Goal: Information Seeking & Learning: Find specific fact

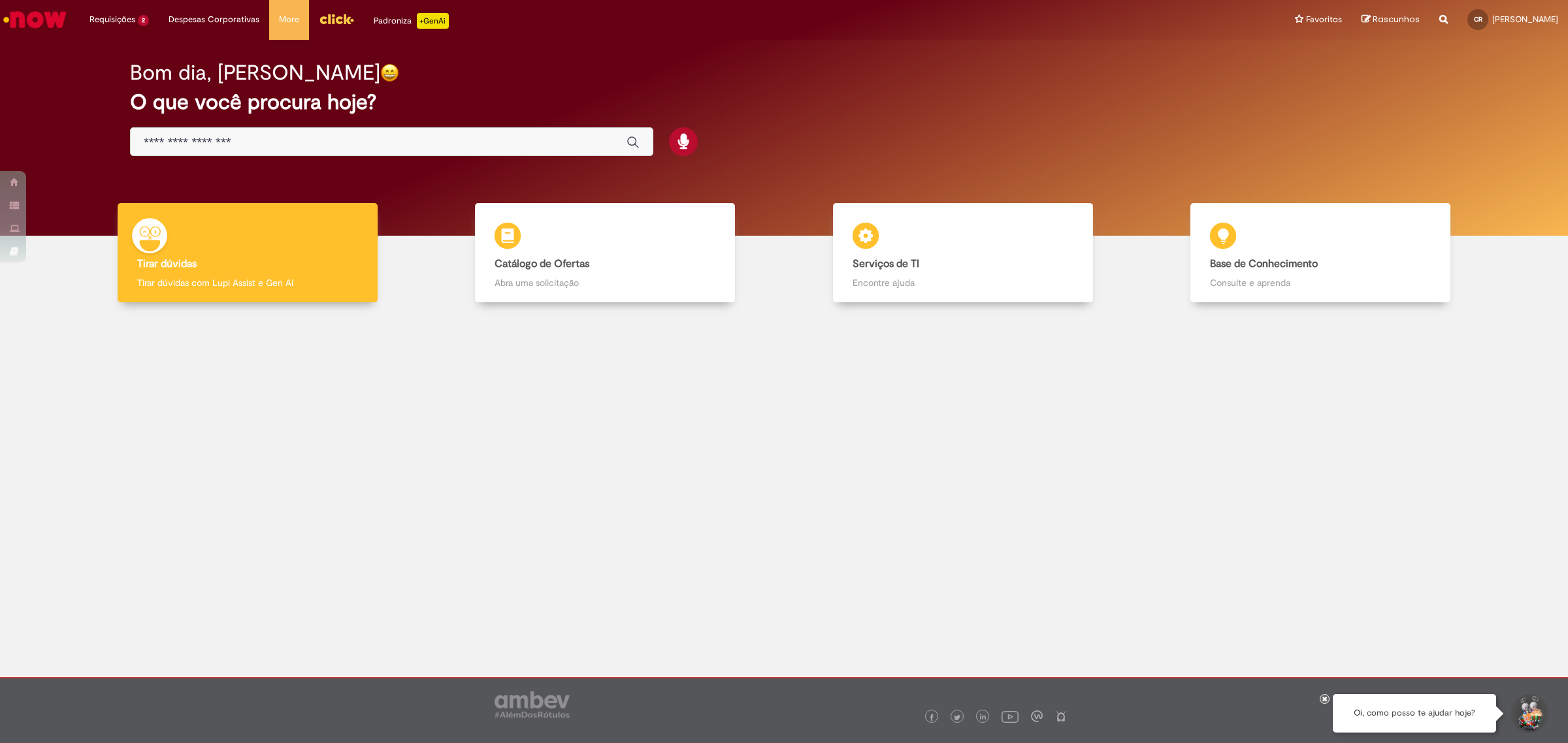
click at [461, 137] on input "Basta digitar aqui" at bounding box center [379, 142] width 470 height 15
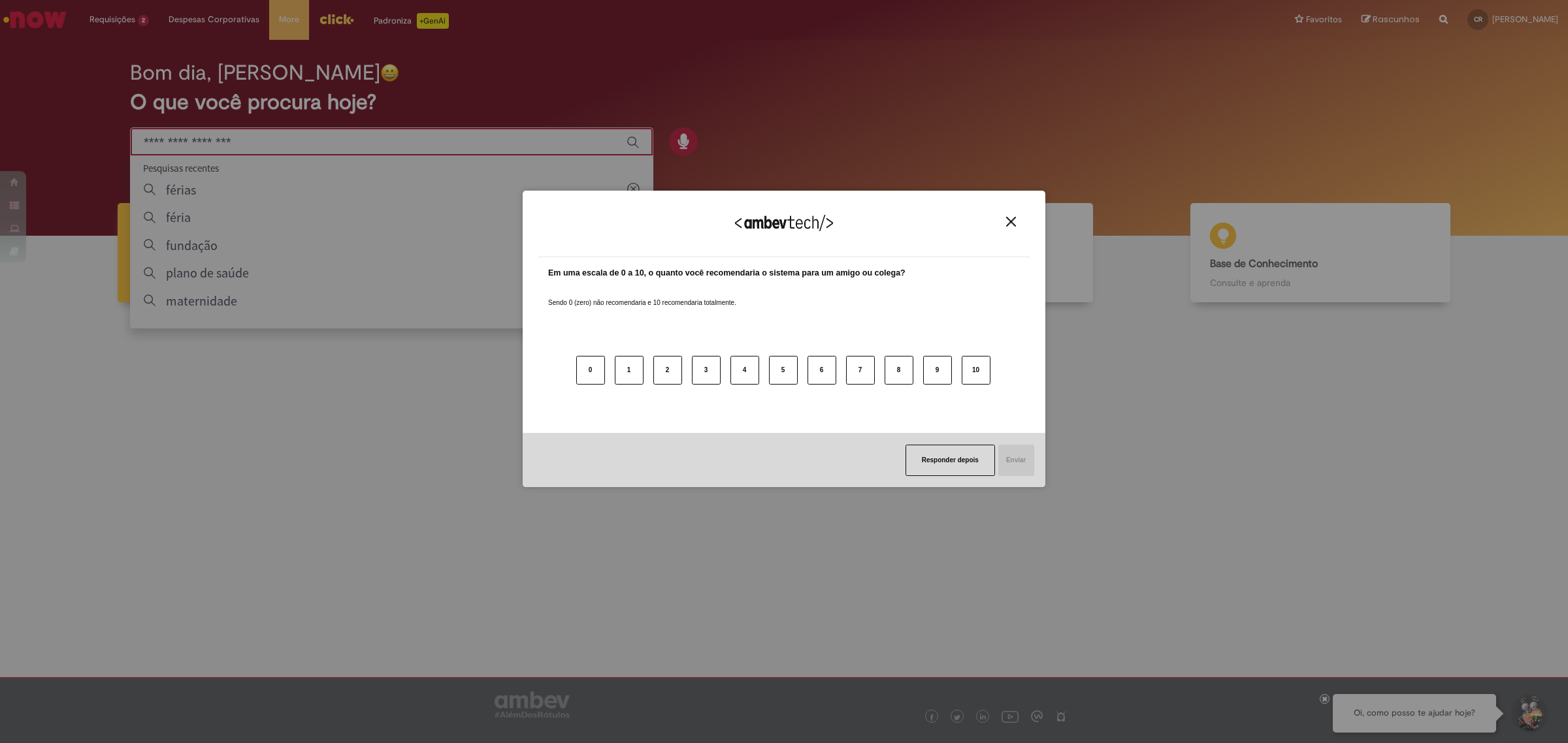
click at [1012, 224] on img "Close" at bounding box center [1011, 222] width 10 height 10
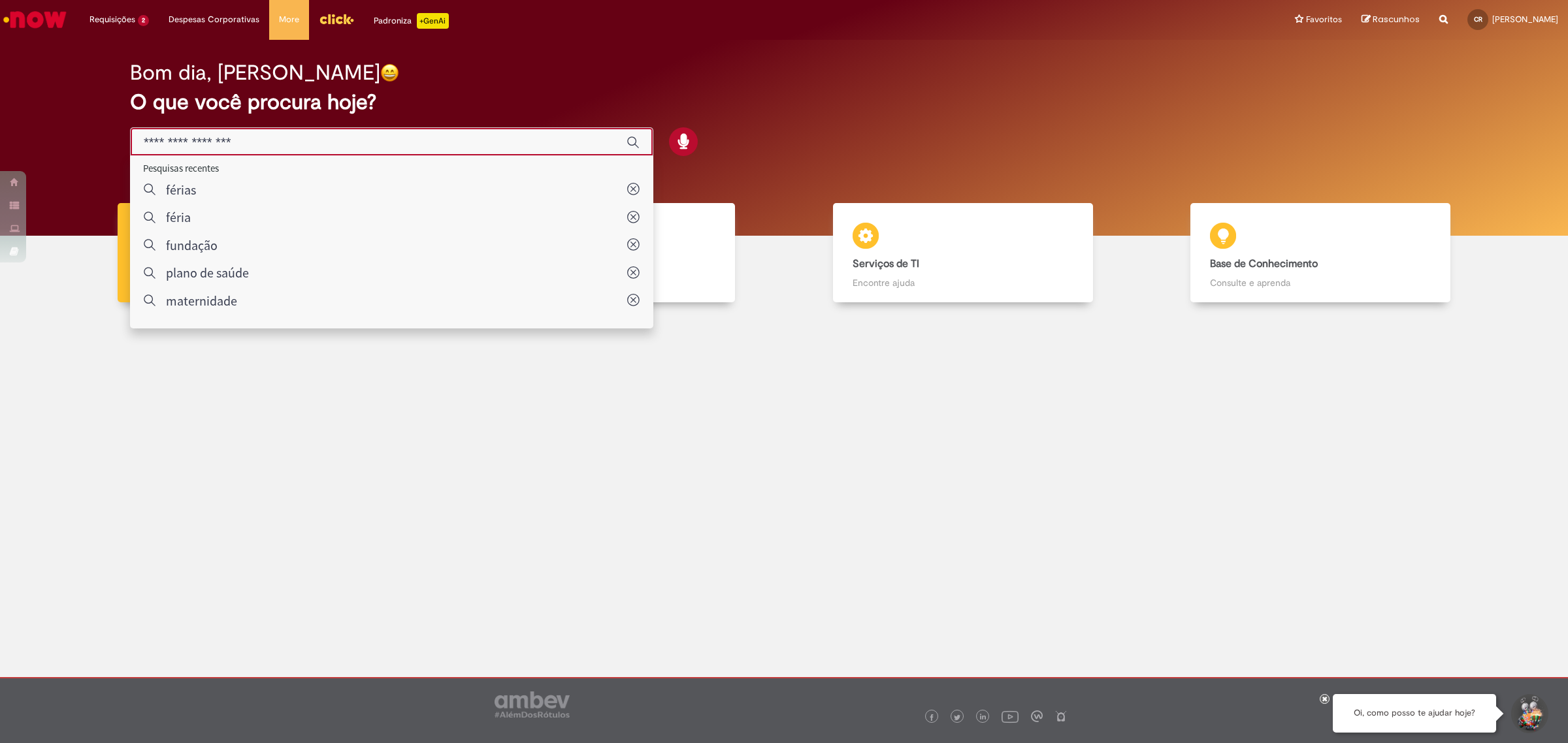
click at [200, 138] on input "Basta digitar aqui" at bounding box center [379, 142] width 470 height 15
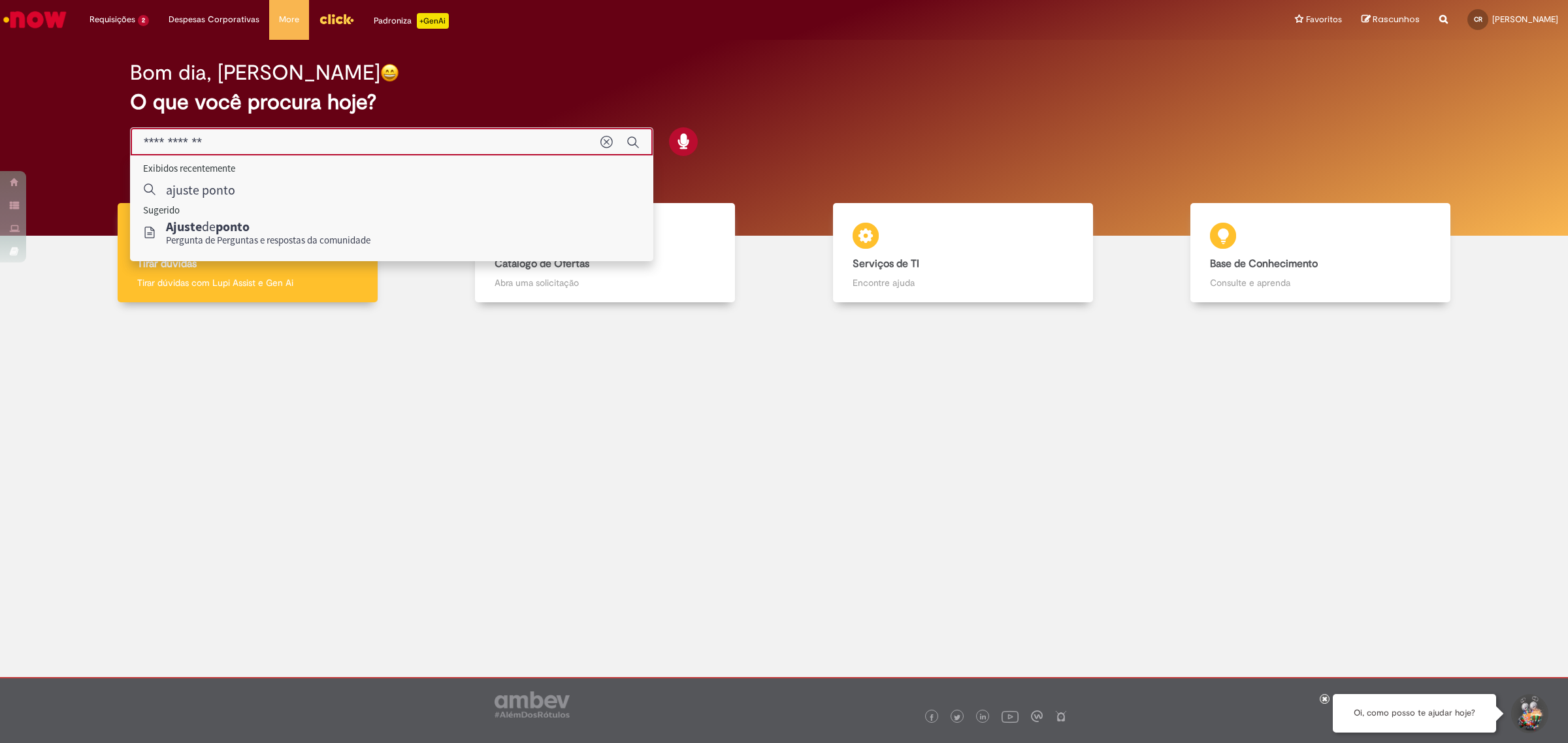
drag, startPoint x: 245, startPoint y: 139, endPoint x: 74, endPoint y: 144, distance: 171.1
click at [74, 144] on div "Bom dia, [PERSON_NAME] O que você procura hoje?" at bounding box center [784, 137] width 1548 height 196
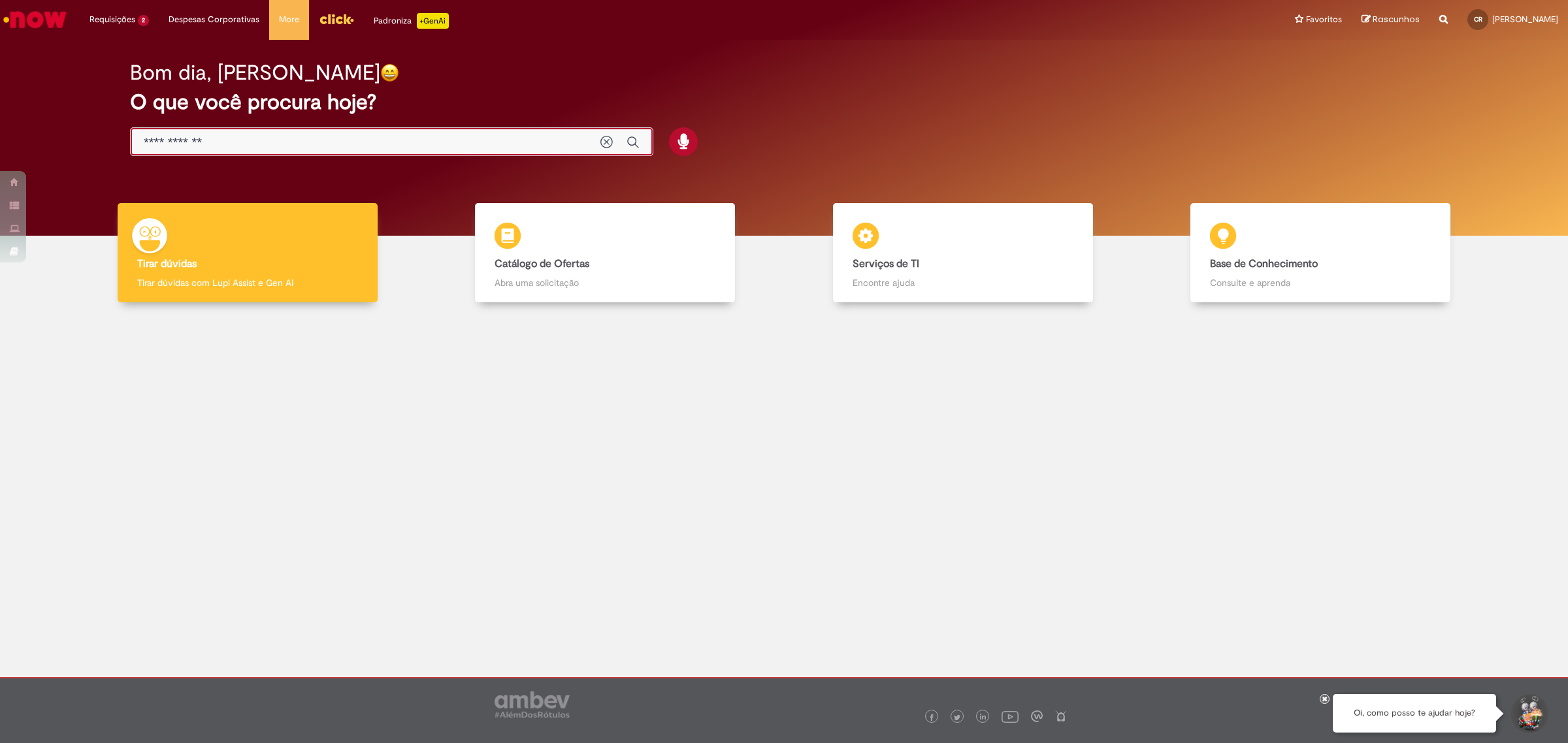
click at [243, 152] on div "**********" at bounding box center [392, 142] width 524 height 30
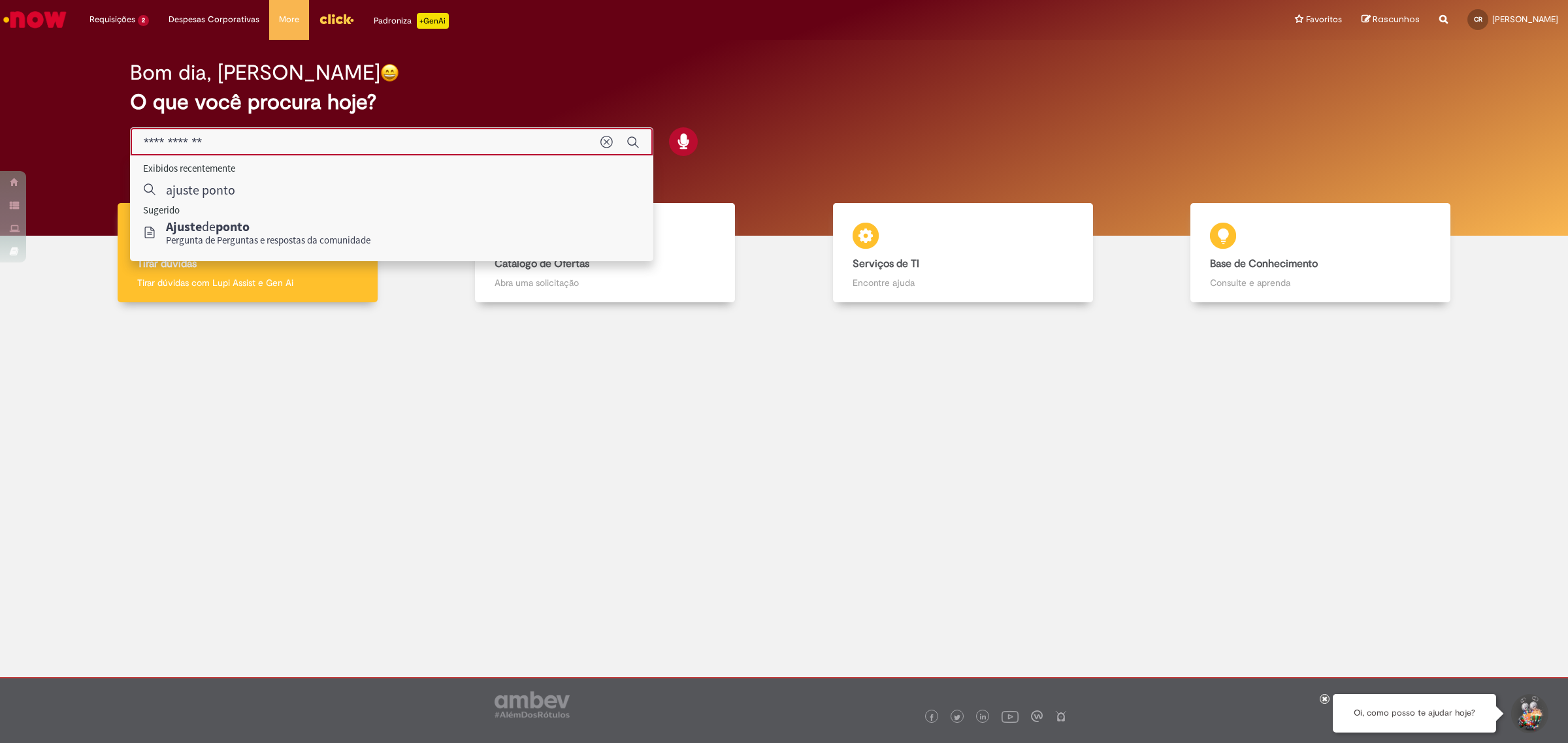
drag, startPoint x: 253, startPoint y: 139, endPoint x: 43, endPoint y: 135, distance: 210.0
click at [43, 135] on div "Bom dia, [PERSON_NAME] O que você procura hoje?" at bounding box center [784, 137] width 1548 height 196
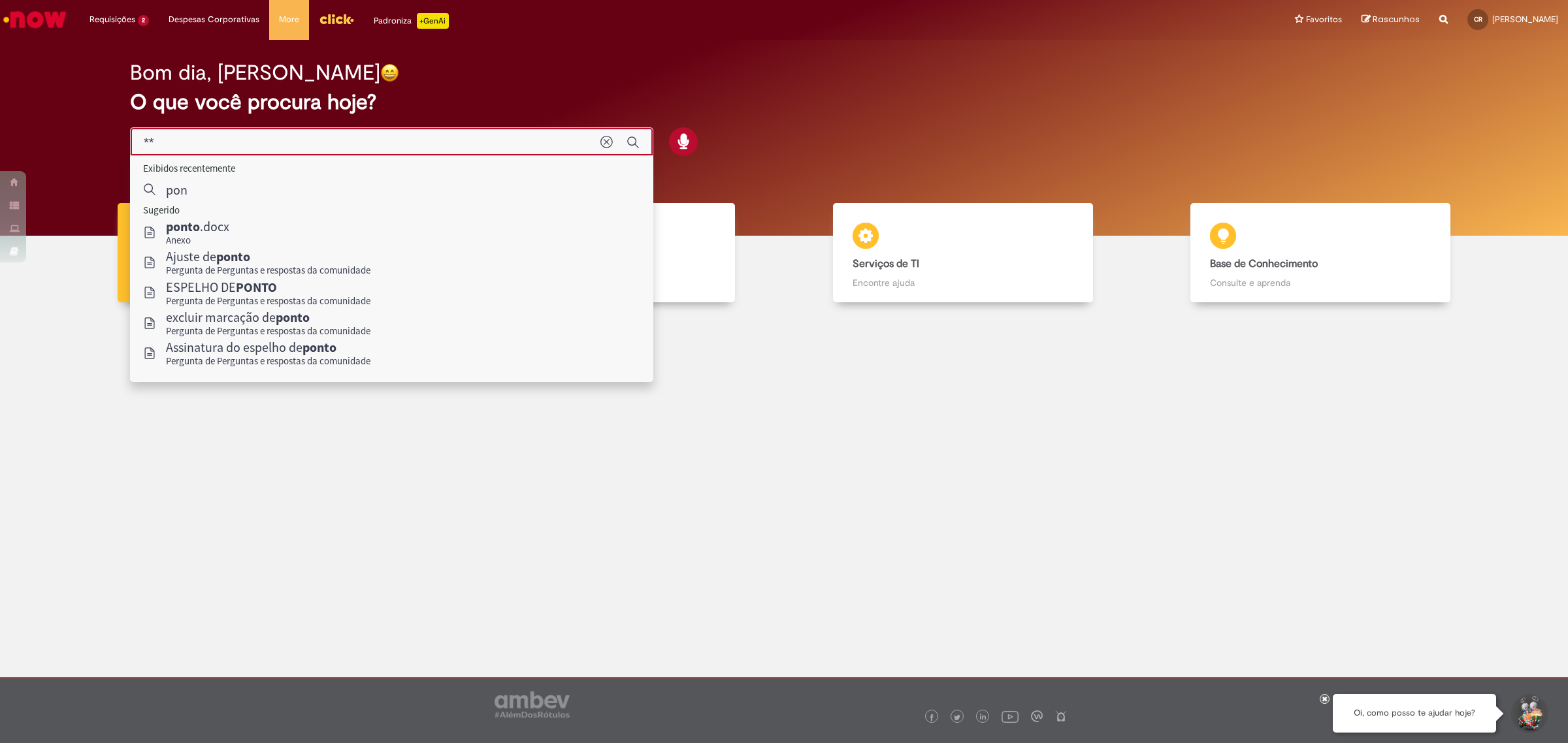
type input "*"
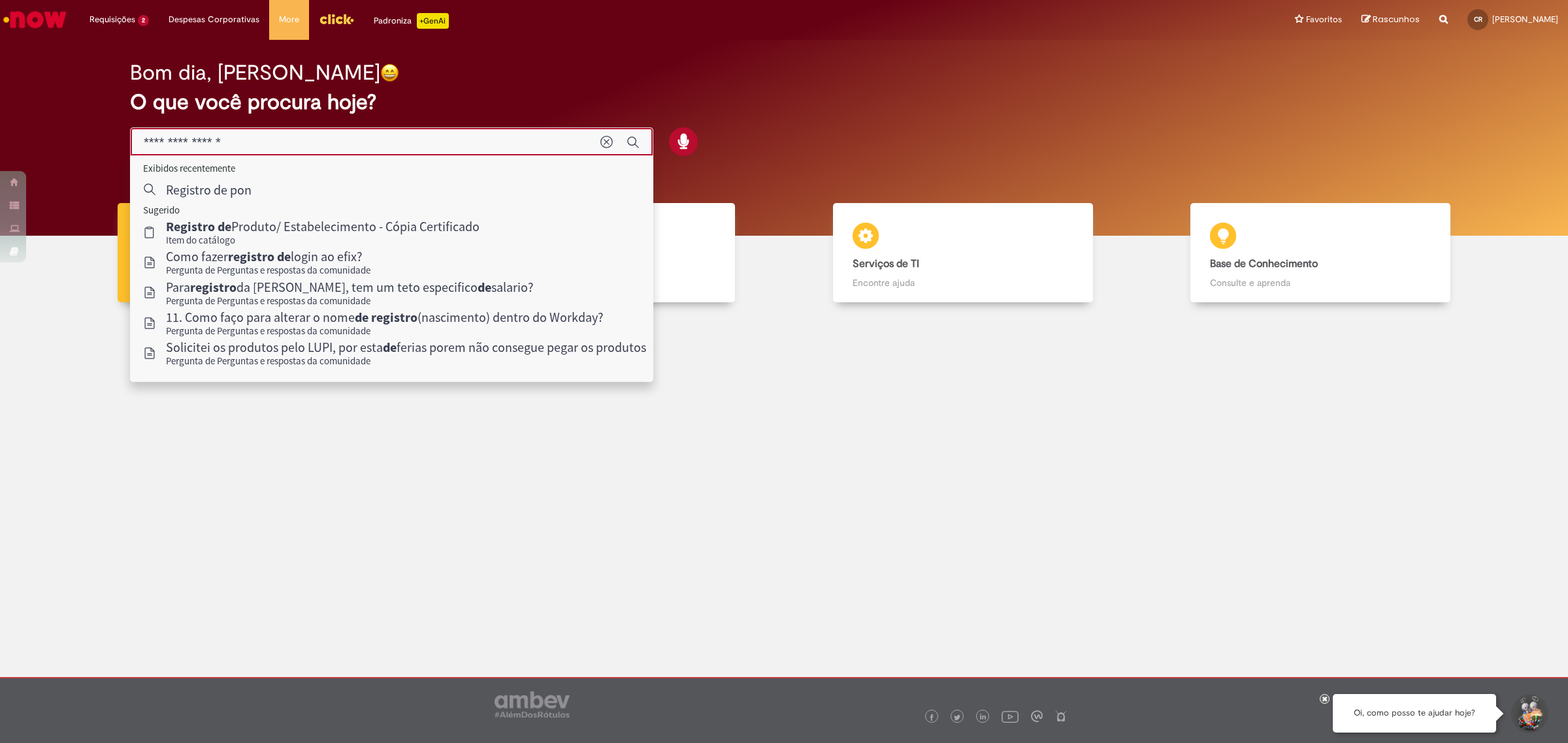
type input "**********"
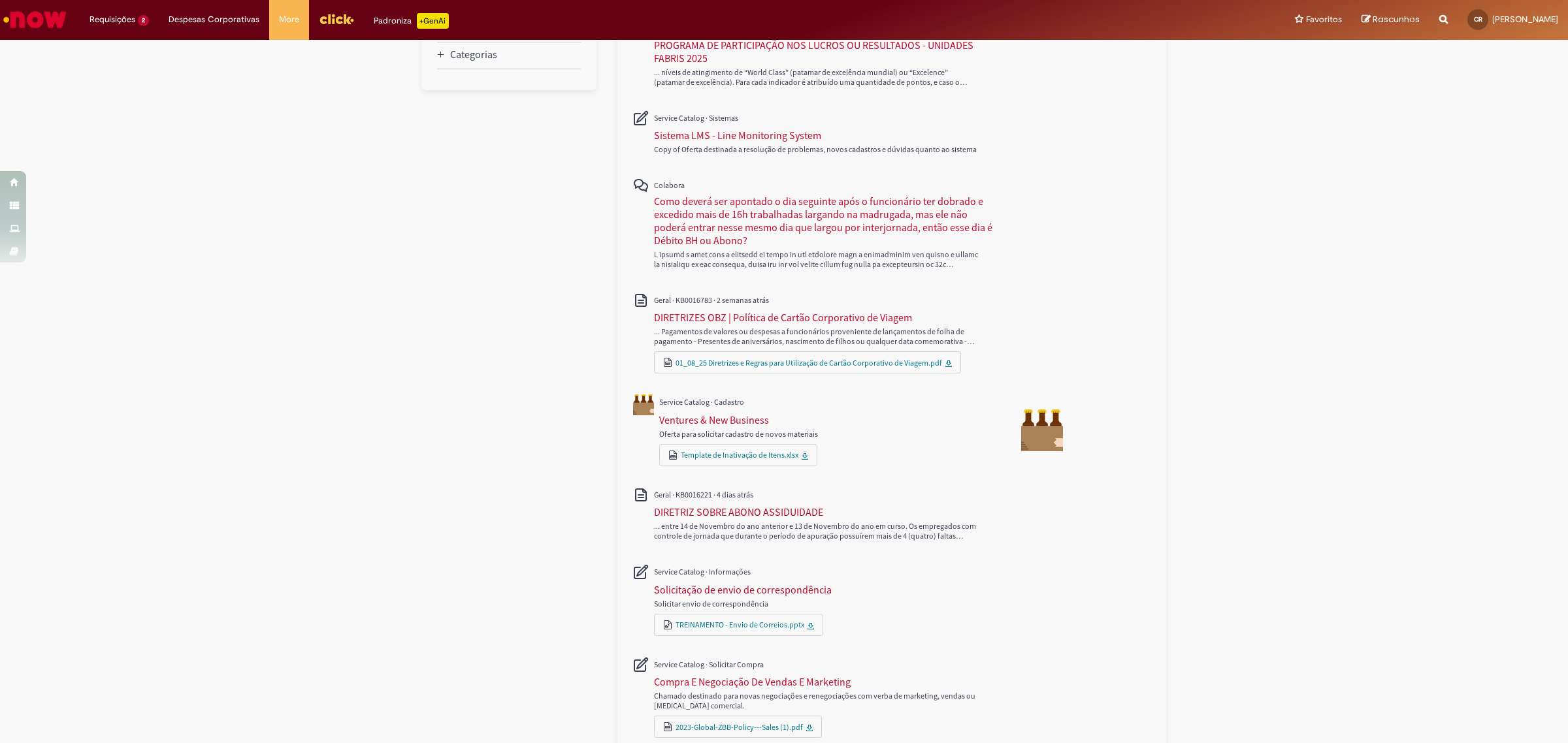
scroll to position [408, 0]
